Goal: Task Accomplishment & Management: Manage account settings

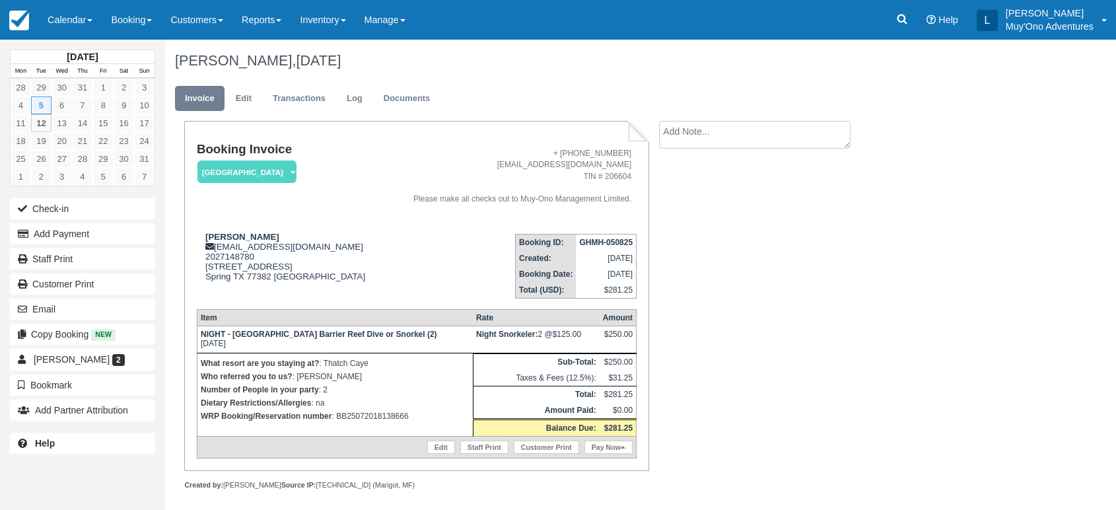
scroll to position [5, 0]
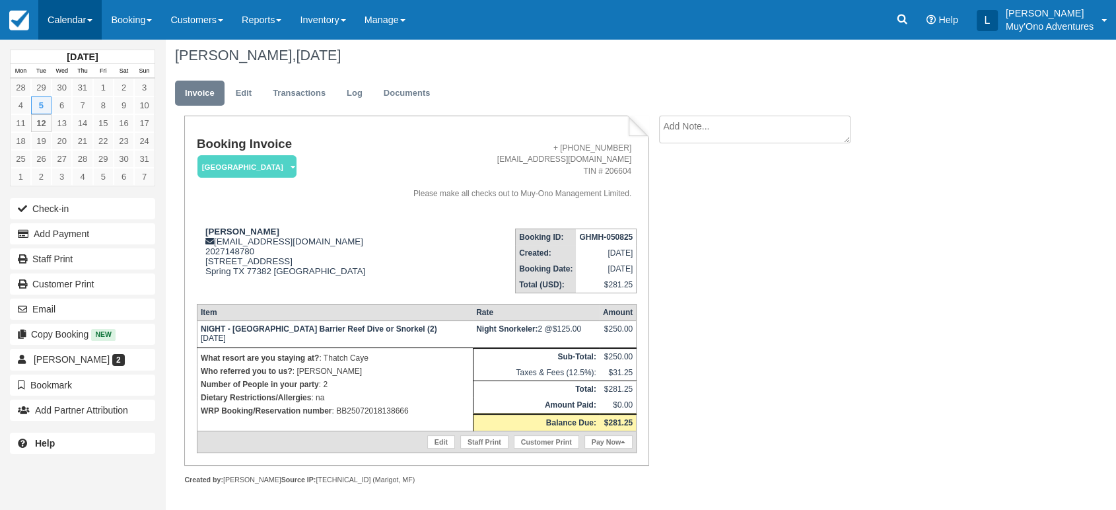
click at [96, 18] on link "Calendar" at bounding box center [69, 20] width 63 height 40
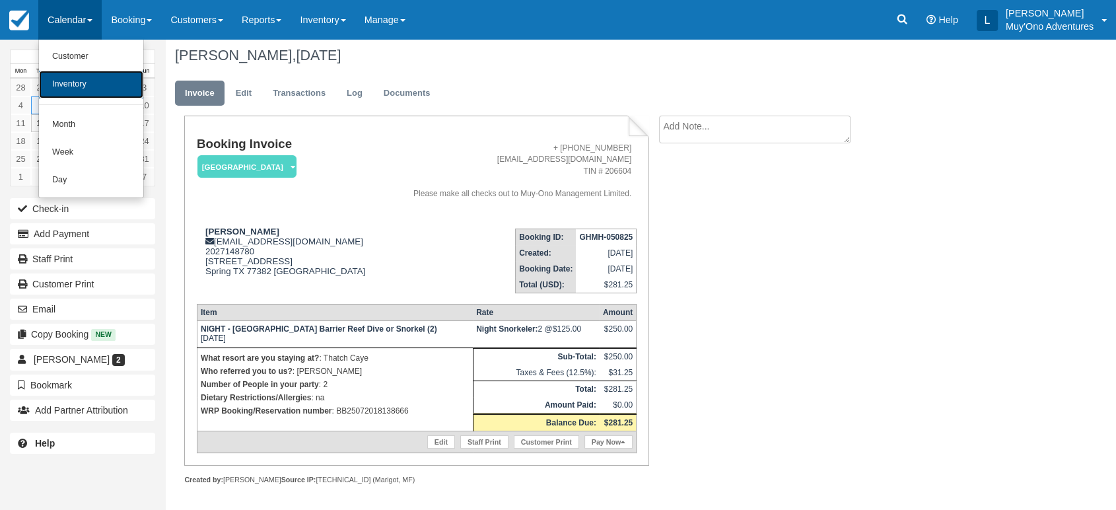
click at [87, 82] on link "Inventory" at bounding box center [91, 85] width 104 height 28
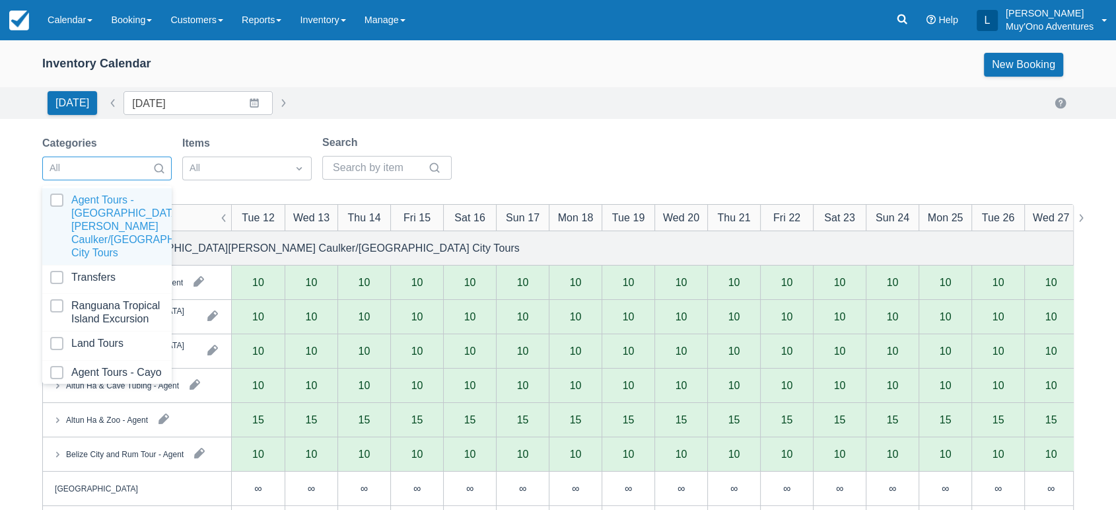
click at [159, 177] on div at bounding box center [159, 168] width 24 height 21
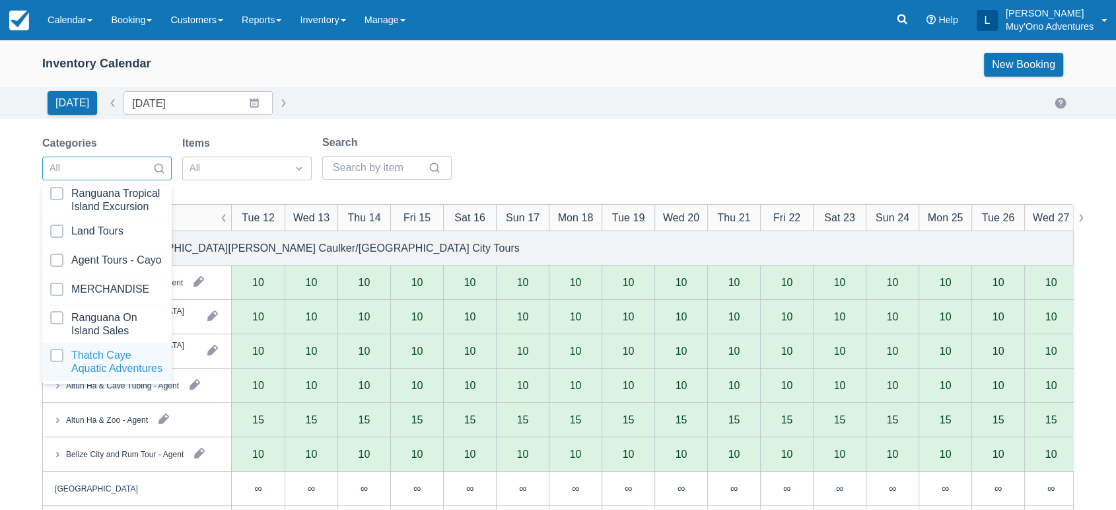
click at [97, 349] on div at bounding box center [107, 362] width 114 height 26
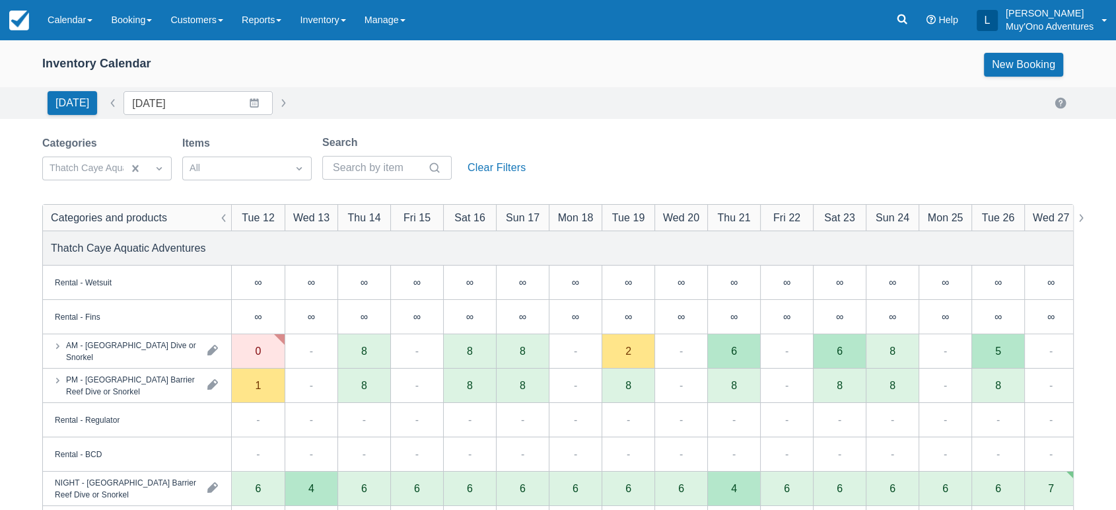
click at [597, 87] on div "Today Date 08/12/25 Navigate forward to interact with the calendar and select a…" at bounding box center [558, 103] width 1116 height 32
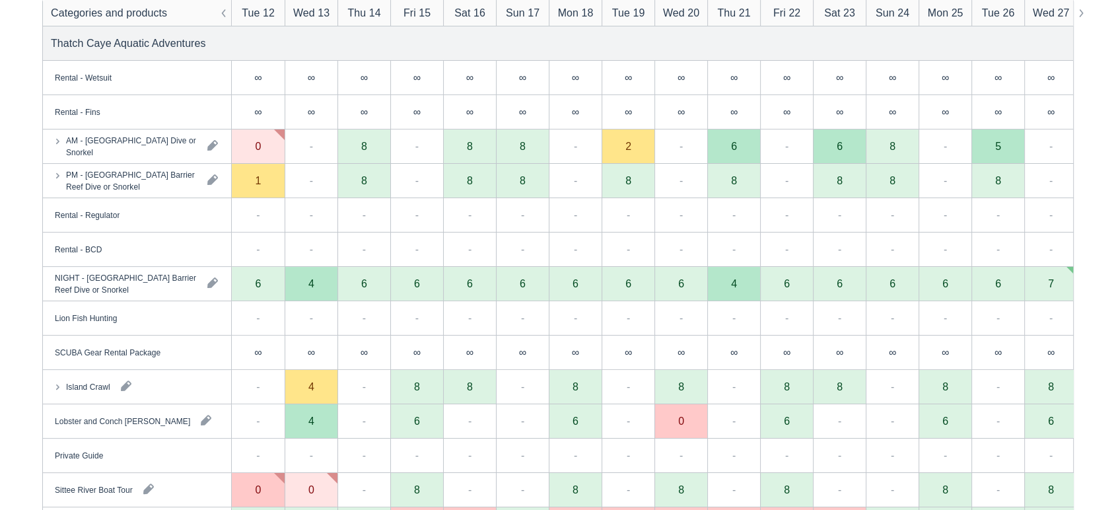
scroll to position [297, 0]
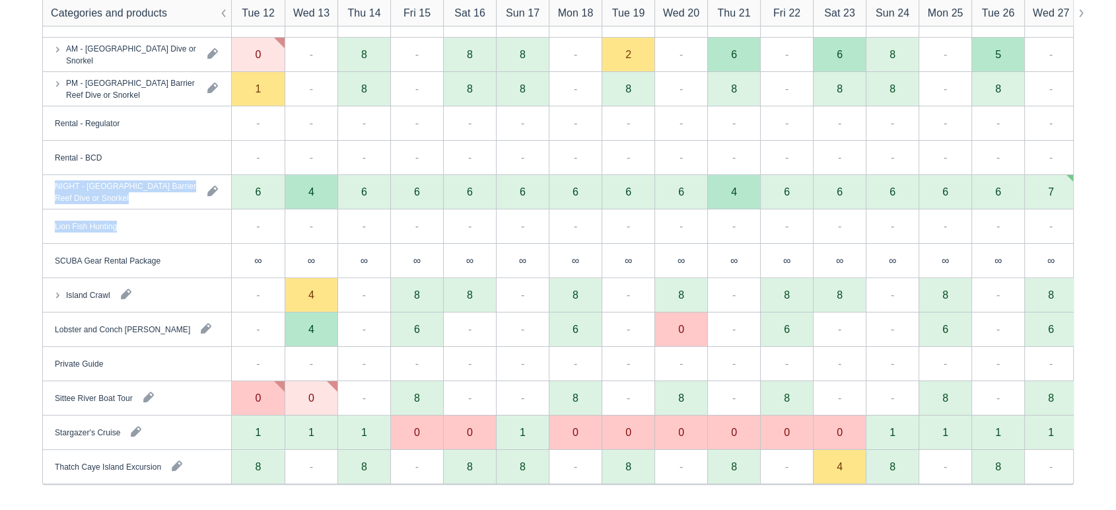
drag, startPoint x: 187, startPoint y: 159, endPoint x: 357, endPoint y: 212, distance: 177.8
click at [357, 212] on div "Categories and products Tue 12 Wed 13 Thu 14 Fri 15 Sat 16 Sun 17 Mon 18 Tue 19…" at bounding box center [558, 196] width 1030 height 576
click at [285, 136] on div "-" at bounding box center [311, 123] width 53 height 34
click at [315, 336] on div "4" at bounding box center [311, 329] width 53 height 34
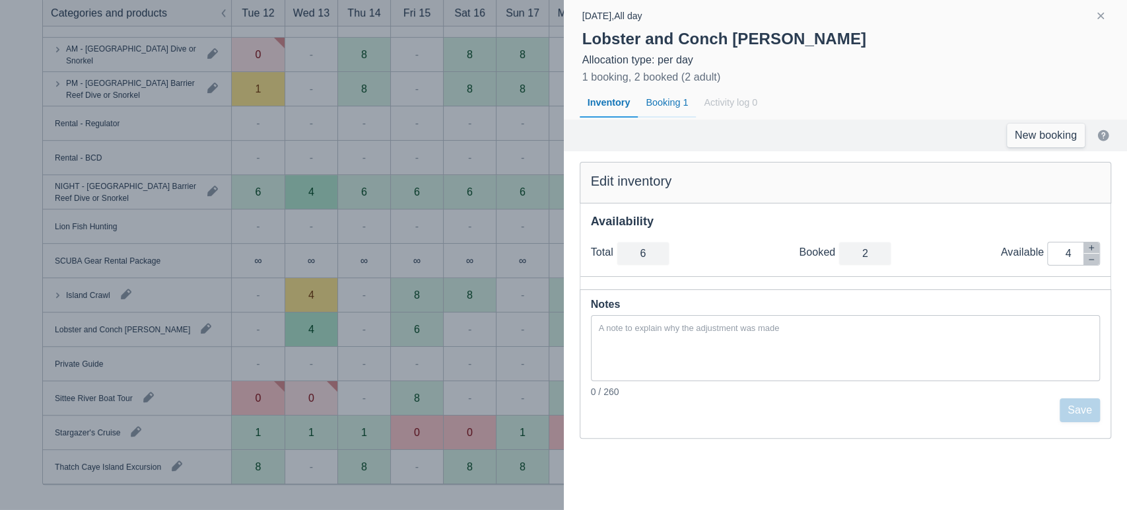
click at [656, 100] on div "Booking 1" at bounding box center [667, 103] width 58 height 30
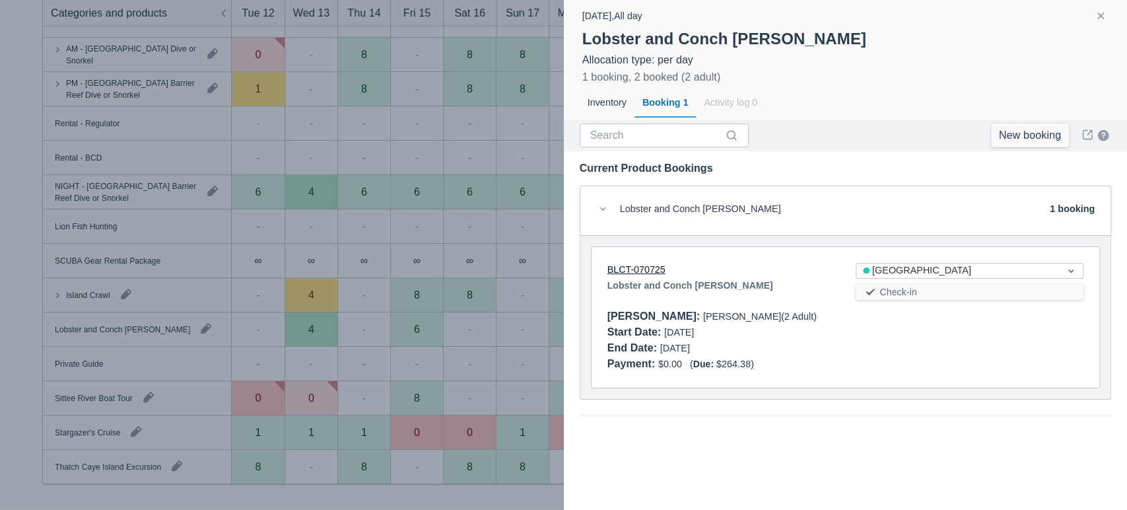
click at [638, 268] on link "BLCT-070725" at bounding box center [637, 269] width 58 height 11
click at [1101, 14] on button "button" at bounding box center [1101, 16] width 16 height 16
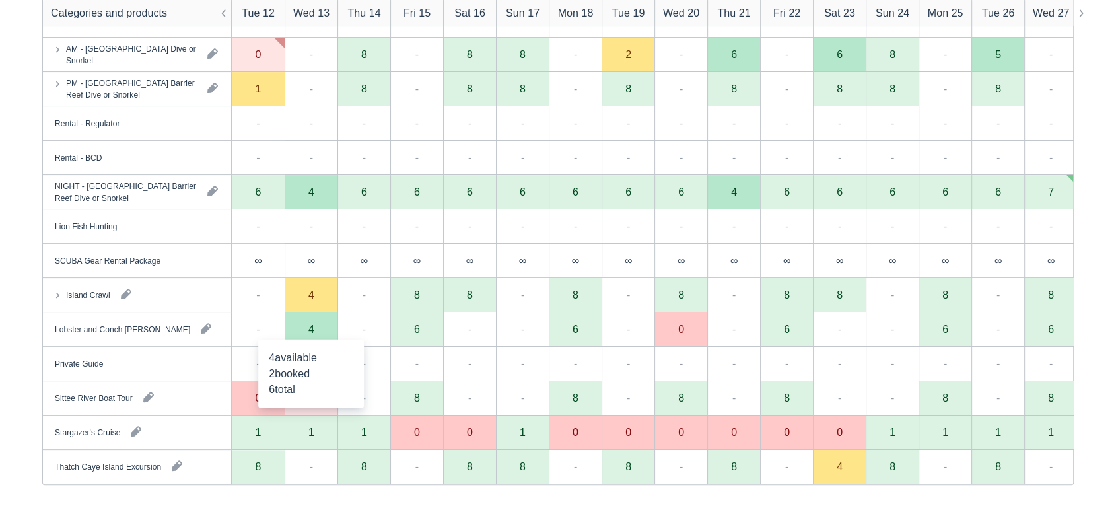
click at [345, 340] on div "4 available 2 booked 6 total" at bounding box center [311, 373] width 106 height 69
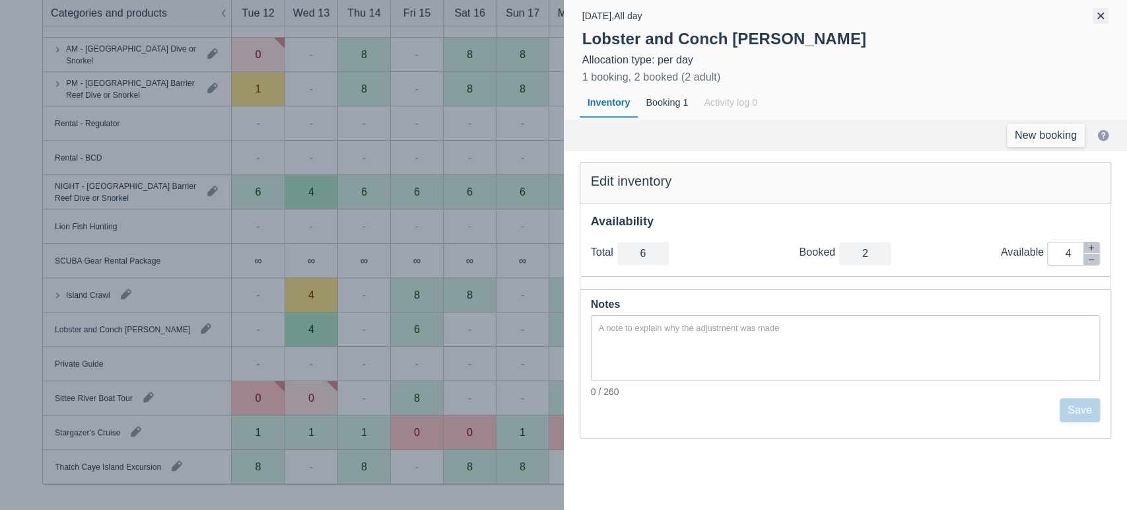
click at [1096, 13] on button "button" at bounding box center [1101, 16] width 16 height 16
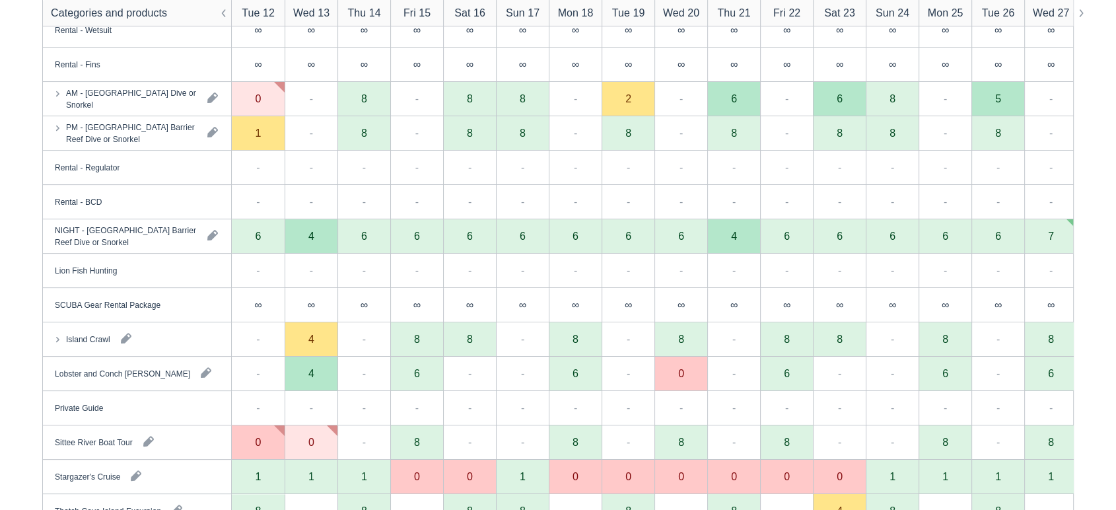
scroll to position [253, 0]
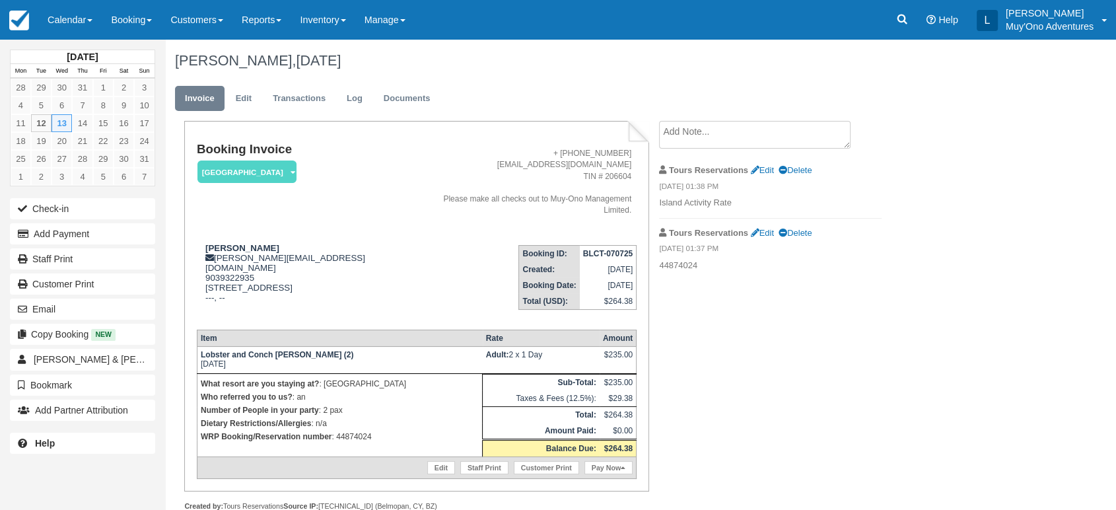
click at [354, 435] on p "WRP Booking/Reservation number : 44874024" at bounding box center [340, 436] width 278 height 13
copy p "44874024"
